Goal: Information Seeking & Learning: Learn about a topic

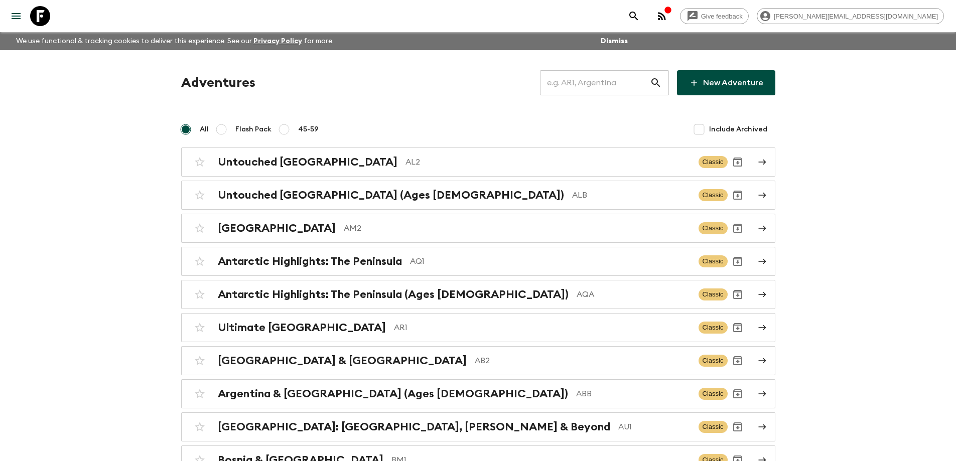
click at [596, 87] on input "text" at bounding box center [595, 83] width 110 height 28
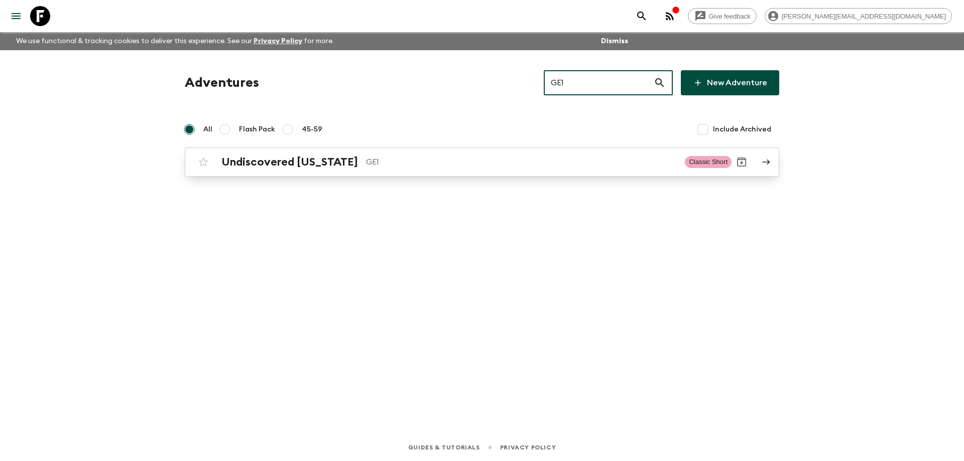
type input "GE1"
click at [487, 157] on p "GE1" at bounding box center [521, 162] width 311 height 12
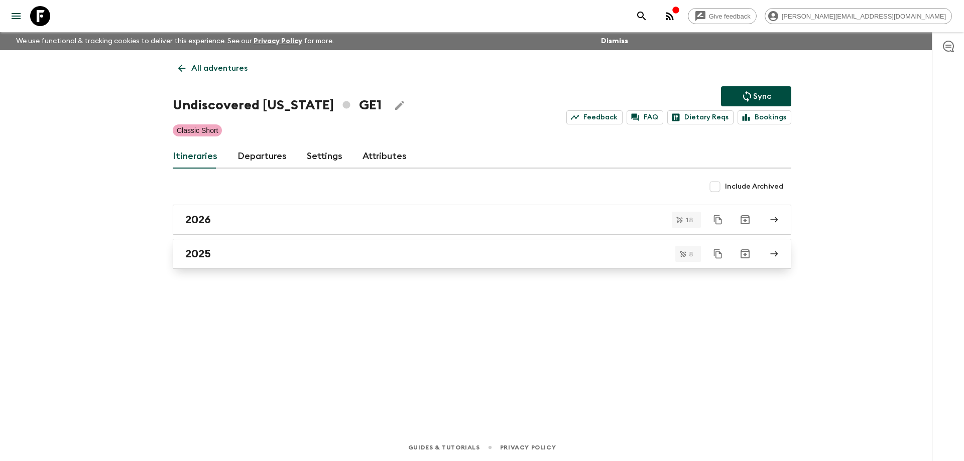
click at [245, 252] on div "2025" at bounding box center [472, 253] width 574 height 13
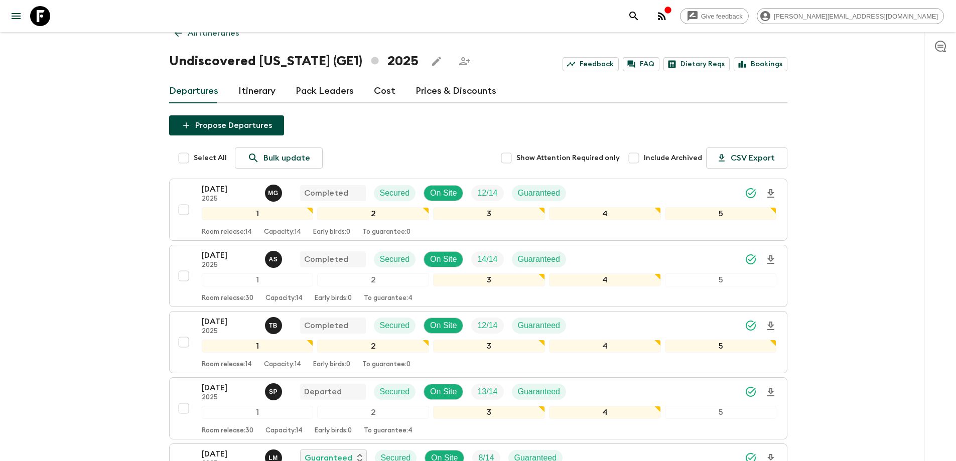
scroll to position [50, 0]
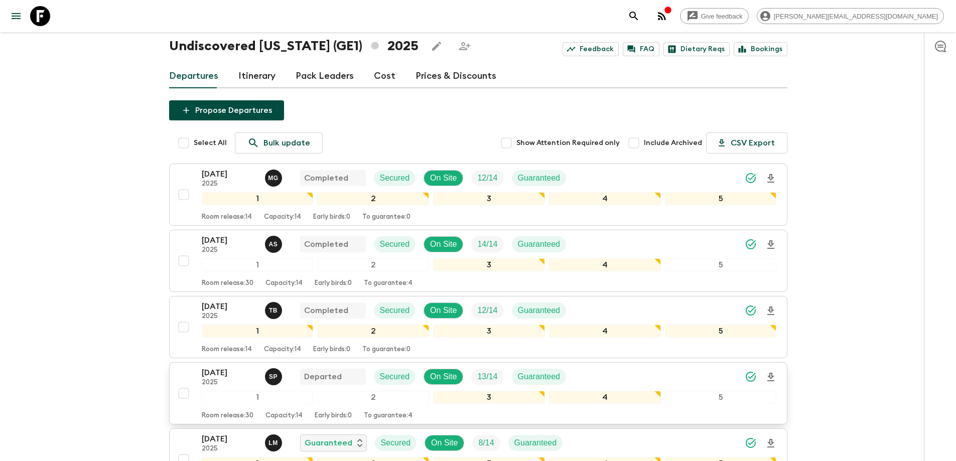
click at [228, 373] on p "[DATE]" at bounding box center [229, 373] width 55 height 12
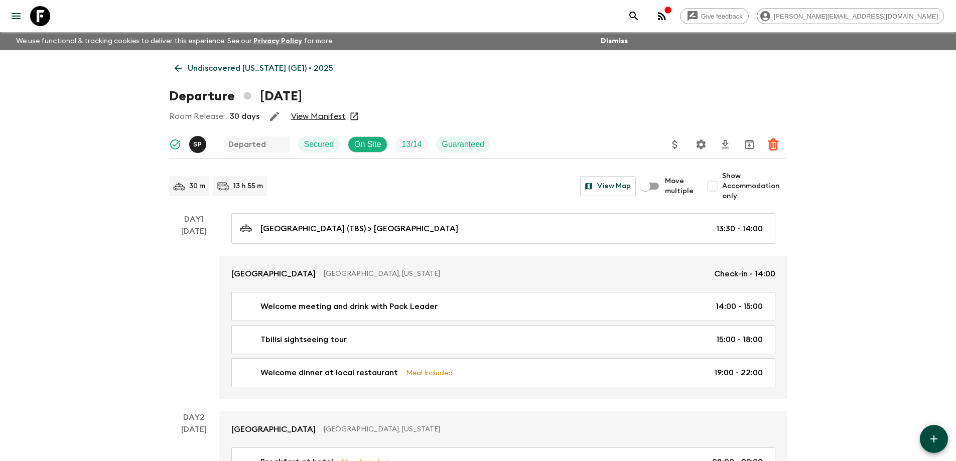
click at [331, 116] on link "View Manifest" at bounding box center [318, 116] width 55 height 10
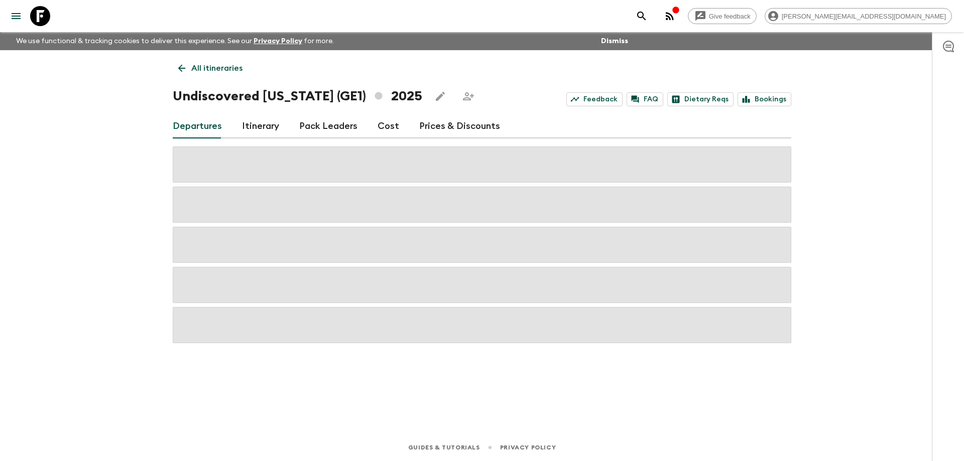
click at [389, 125] on link "Cost" at bounding box center [388, 126] width 22 height 24
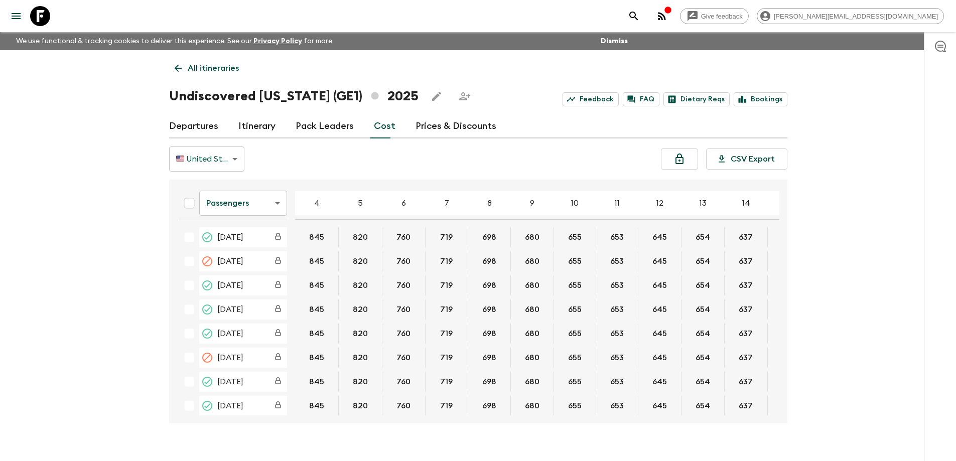
click at [42, 14] on icon at bounding box center [40, 16] width 20 height 20
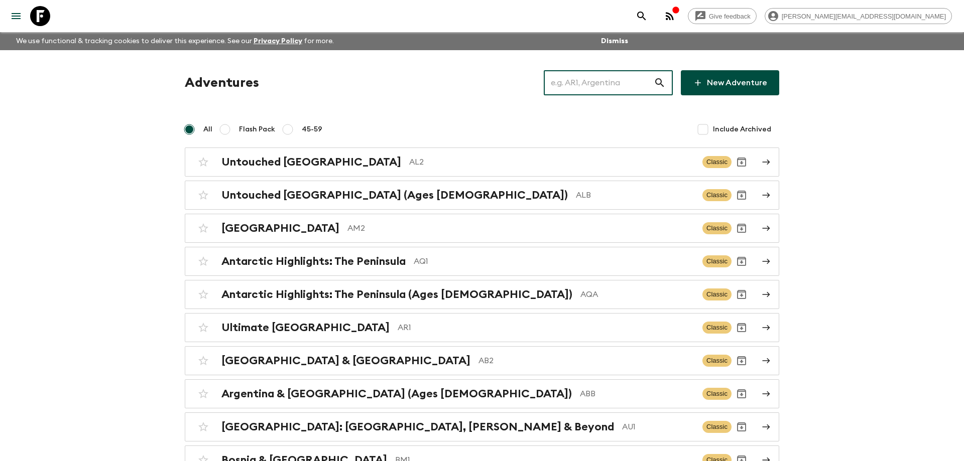
click at [610, 83] on input "text" at bounding box center [599, 83] width 110 height 28
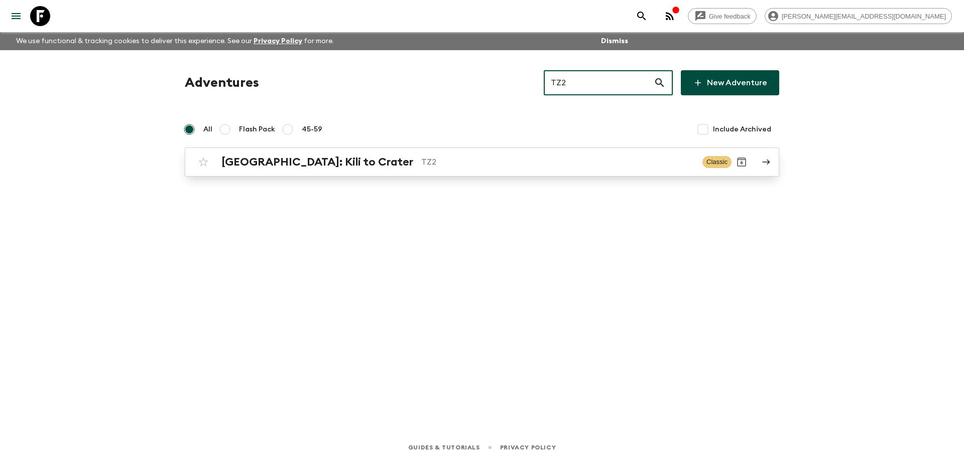
type input "TZ2"
click at [437, 167] on p "TZ2" at bounding box center [557, 162] width 273 height 12
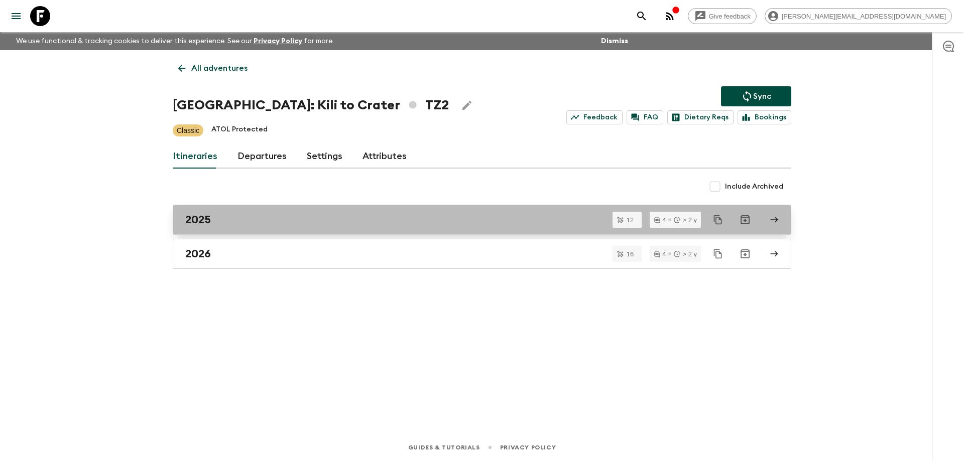
click at [262, 226] on link "2025" at bounding box center [482, 220] width 618 height 30
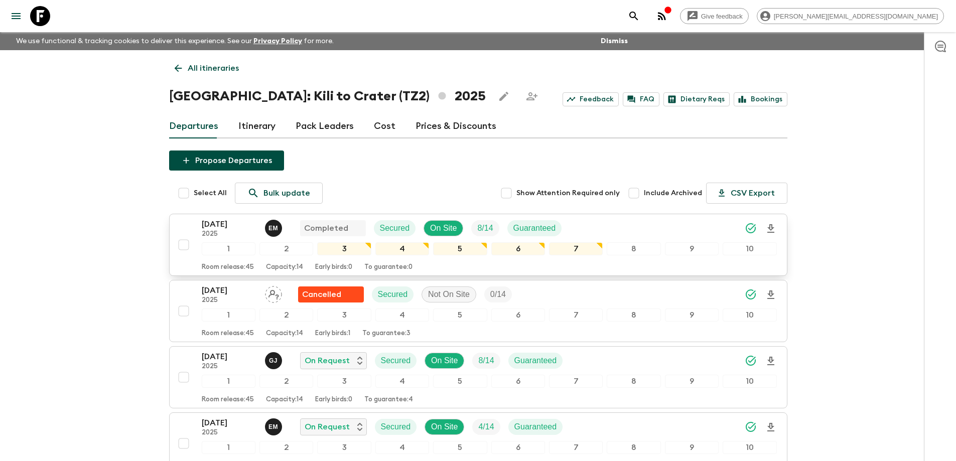
click at [229, 226] on p "[DATE]" at bounding box center [229, 224] width 55 height 12
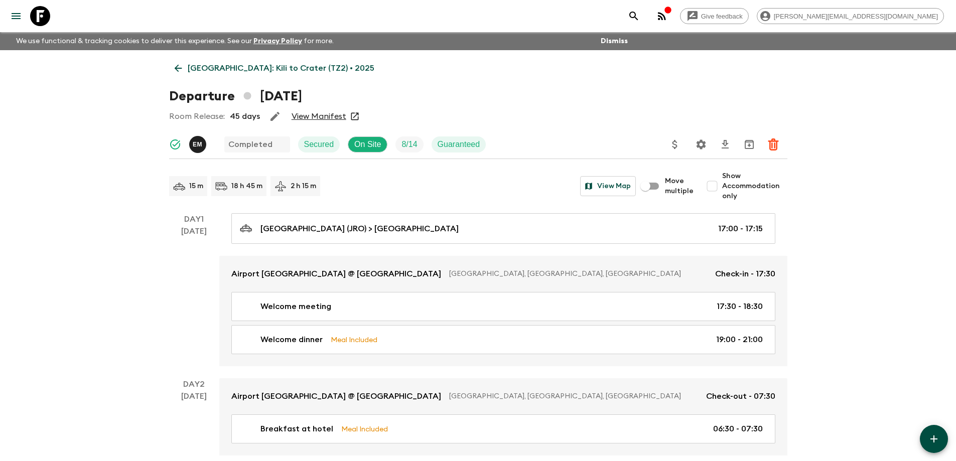
click at [318, 117] on link "View Manifest" at bounding box center [319, 116] width 55 height 10
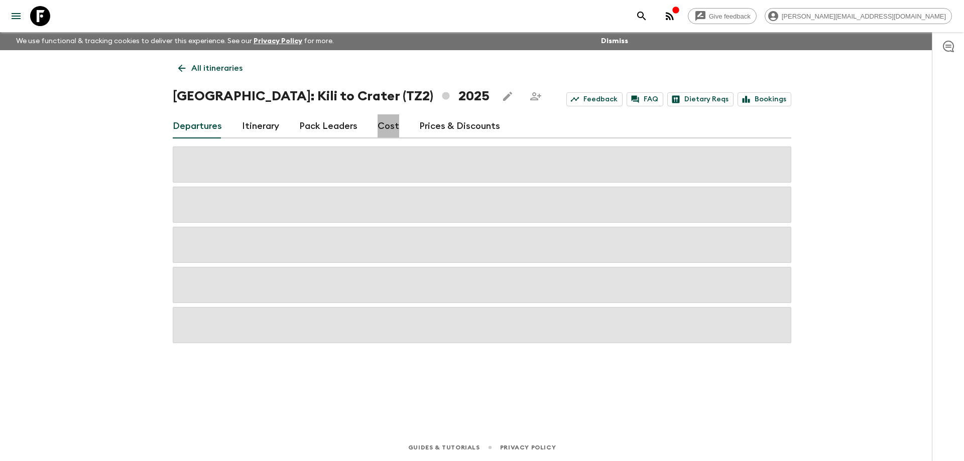
click at [391, 130] on link "Cost" at bounding box center [388, 126] width 22 height 24
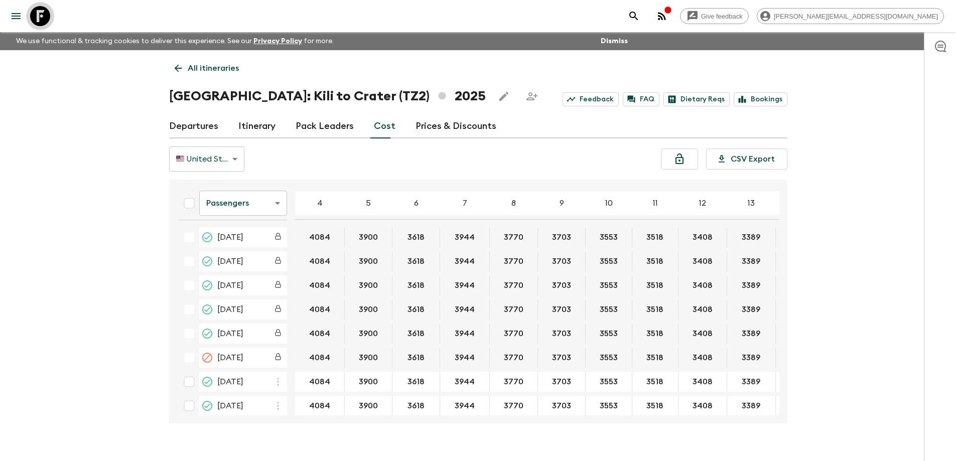
click at [30, 12] on icon at bounding box center [40, 16] width 20 height 20
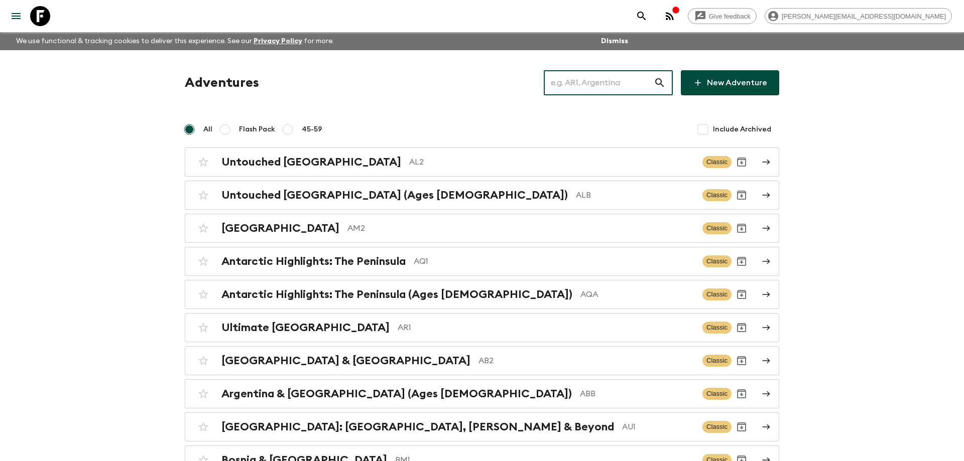
click at [579, 88] on input "text" at bounding box center [599, 83] width 110 height 28
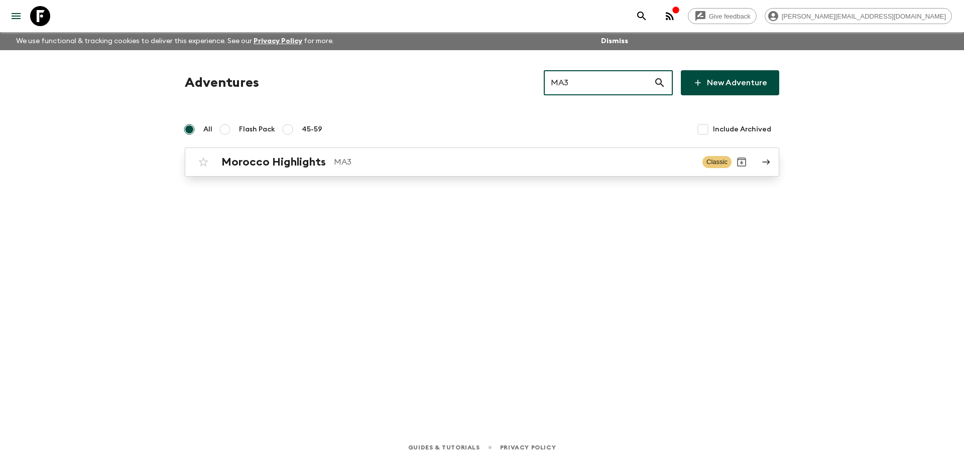
type input "MA3"
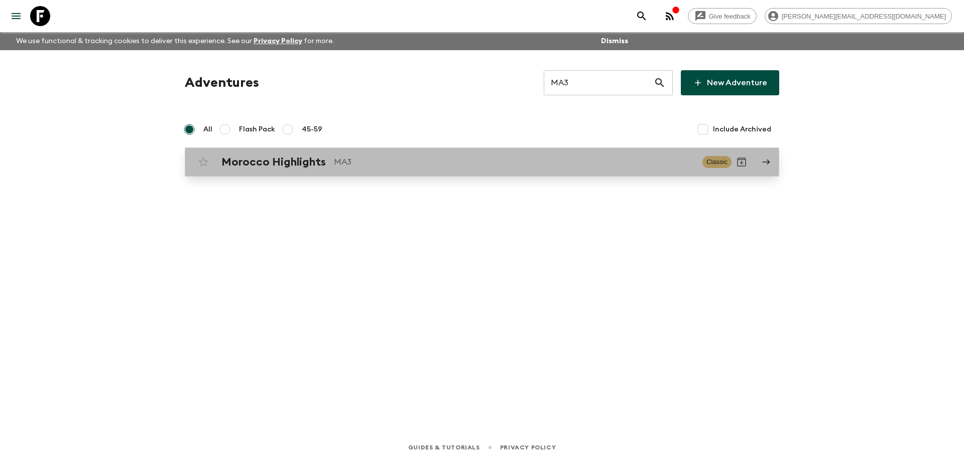
click at [515, 153] on div "Morocco Highlights MA3 Classic" at bounding box center [462, 162] width 538 height 20
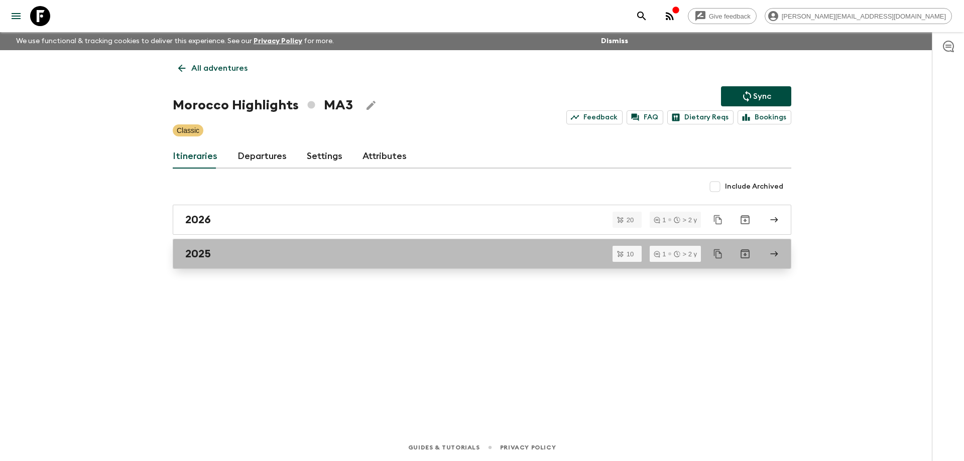
click at [266, 255] on div "2025" at bounding box center [472, 253] width 574 height 13
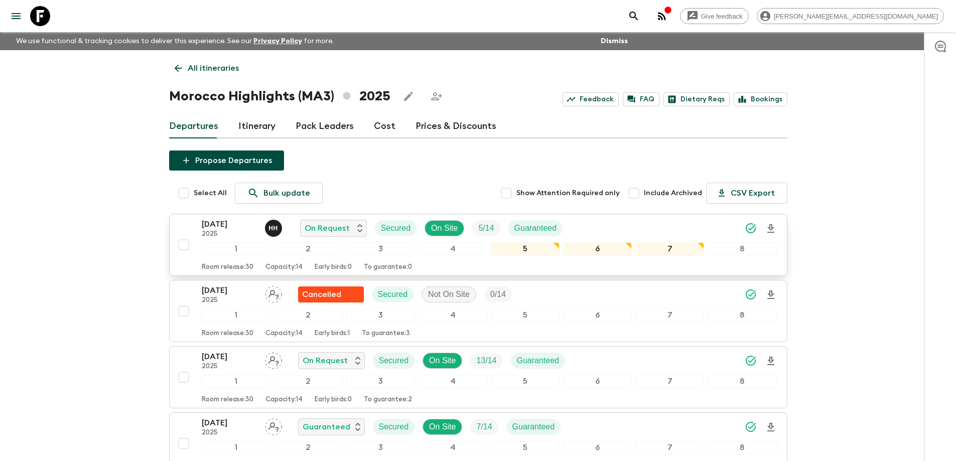
click at [229, 226] on p "[DATE]" at bounding box center [229, 224] width 55 height 12
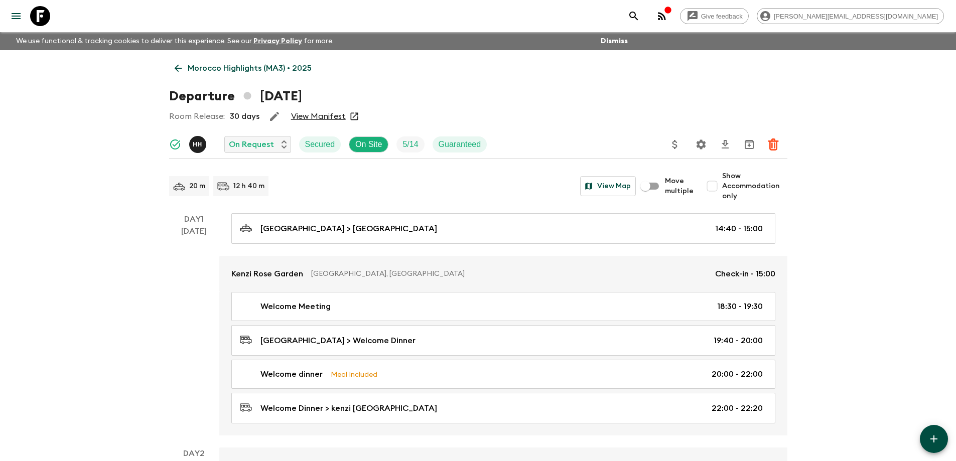
click at [322, 112] on link "View Manifest" at bounding box center [318, 116] width 55 height 10
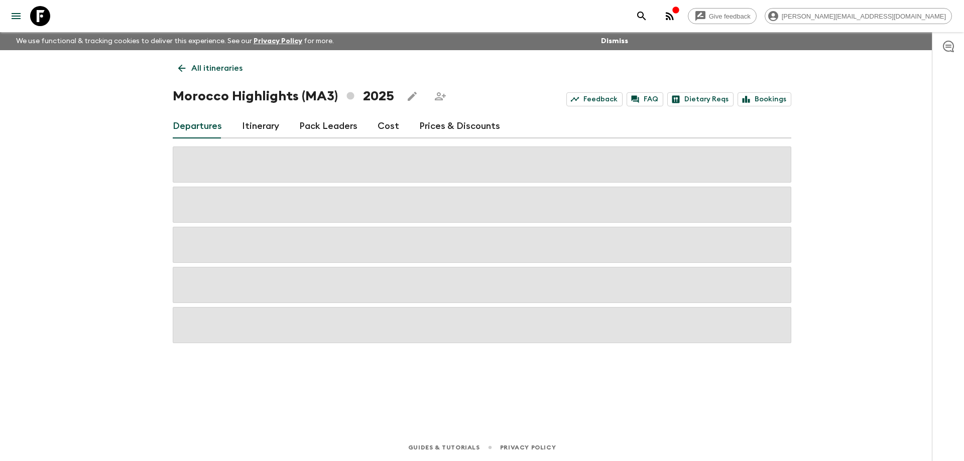
click at [386, 130] on link "Cost" at bounding box center [388, 126] width 22 height 24
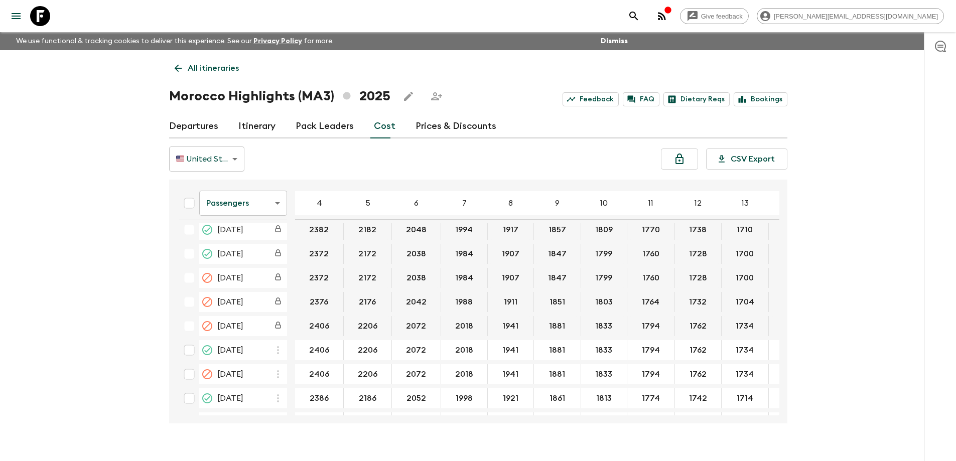
scroll to position [301, 0]
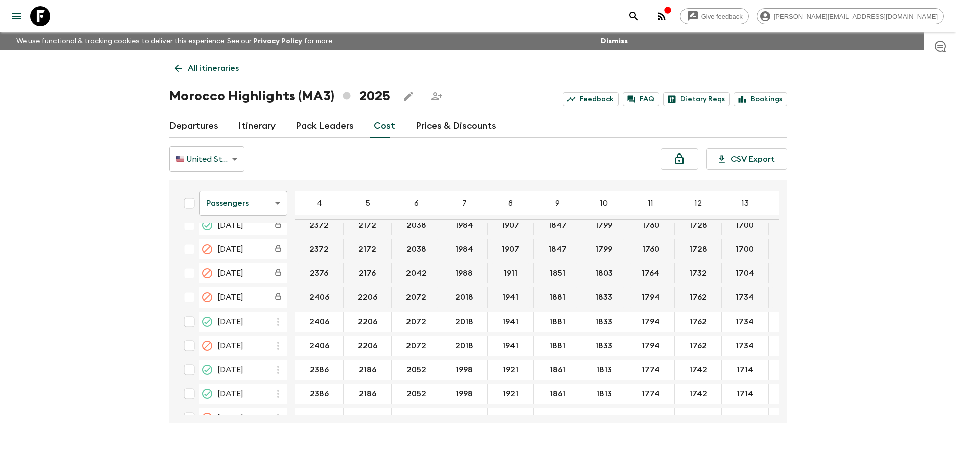
click at [260, 204] on body "Give feedback [PERSON_NAME][EMAIL_ADDRESS][DOMAIN_NAME] We use functional & tra…" at bounding box center [478, 239] width 956 height 479
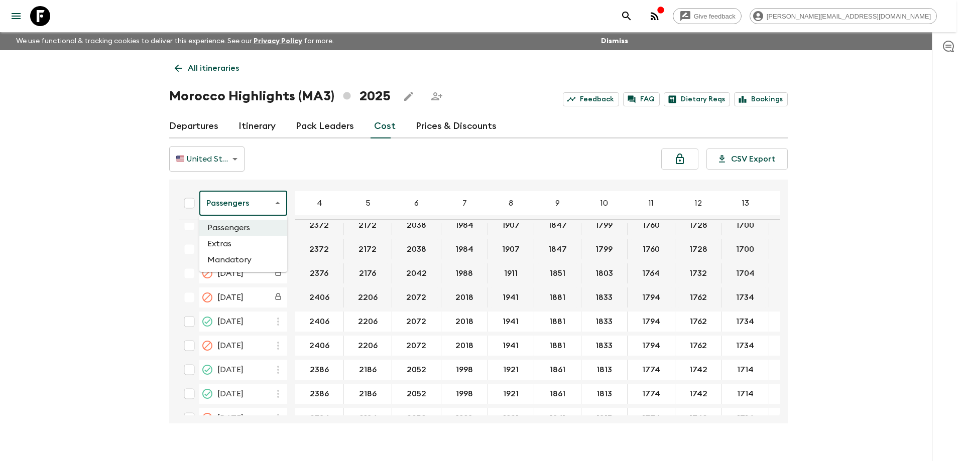
click at [256, 239] on li "Extras" at bounding box center [243, 244] width 88 height 16
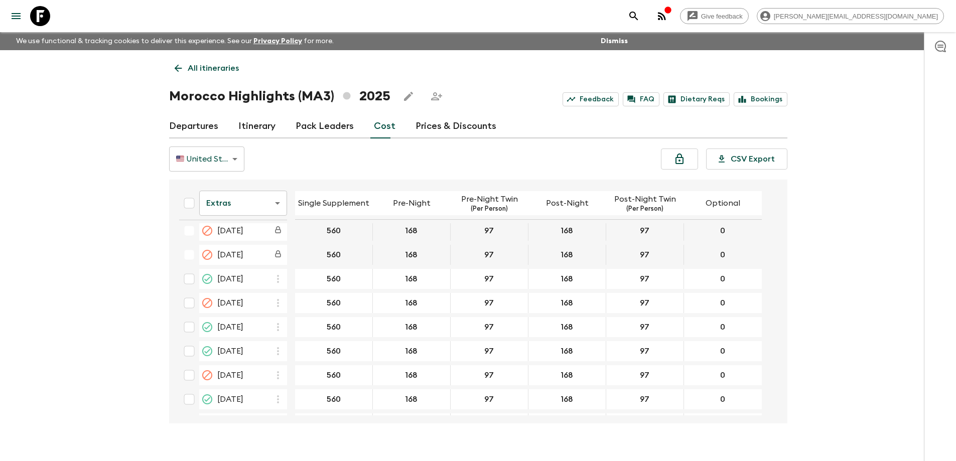
scroll to position [351, 0]
